Goal: Navigation & Orientation: Go to known website

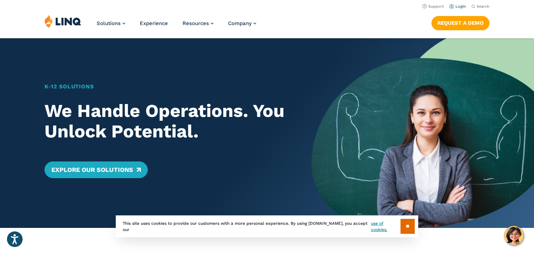
click at [457, 8] on link "Login" at bounding box center [457, 6] width 16 height 5
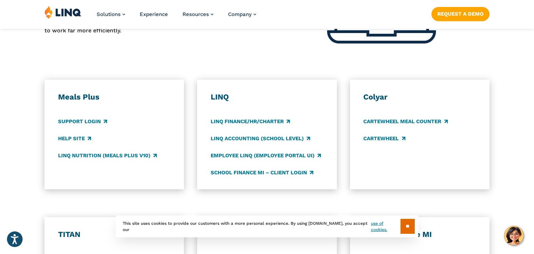
scroll to position [340, 0]
click at [242, 157] on link "Employee LINQ (Employee Portal UI)" at bounding box center [266, 155] width 110 height 8
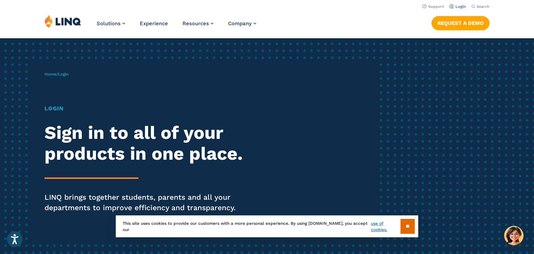
click at [463, 9] on link "Login" at bounding box center [457, 6] width 16 height 5
